Goal: Browse casually

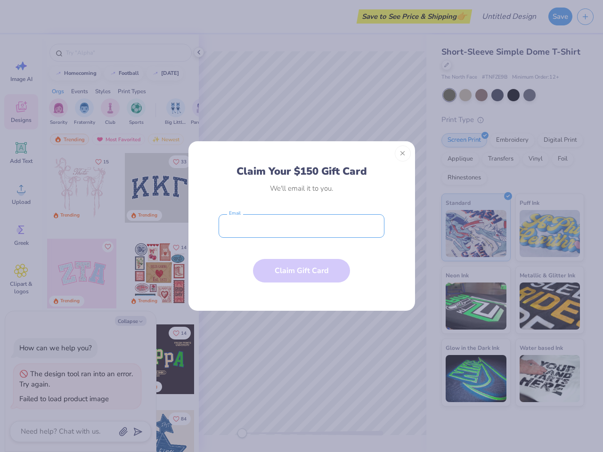
type textarea "x"
click at [301, 226] on input "email" at bounding box center [302, 226] width 166 height 24
click at [403, 154] on button "Close" at bounding box center [403, 154] width 16 height 16
